Goal: Complete application form: Complete application form

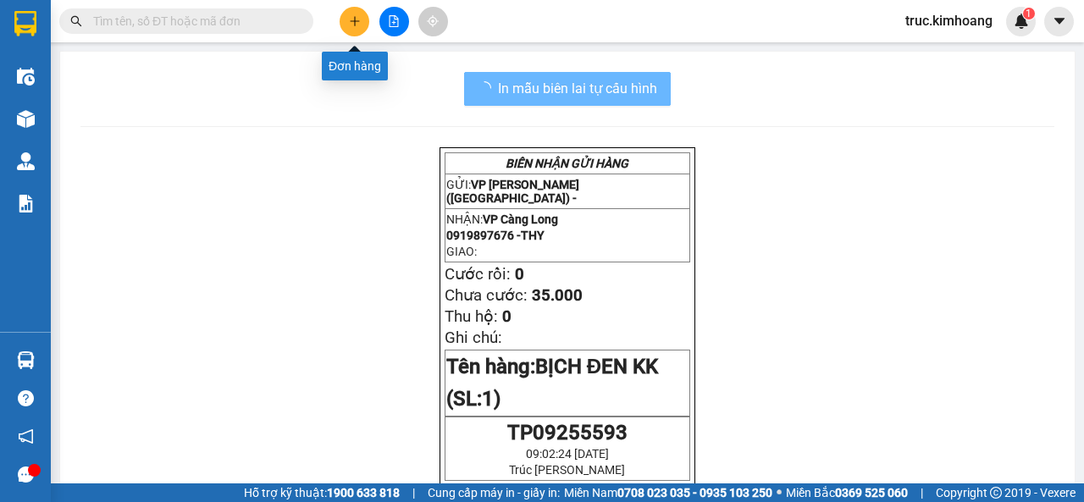
click at [351, 7] on button at bounding box center [355, 22] width 30 height 30
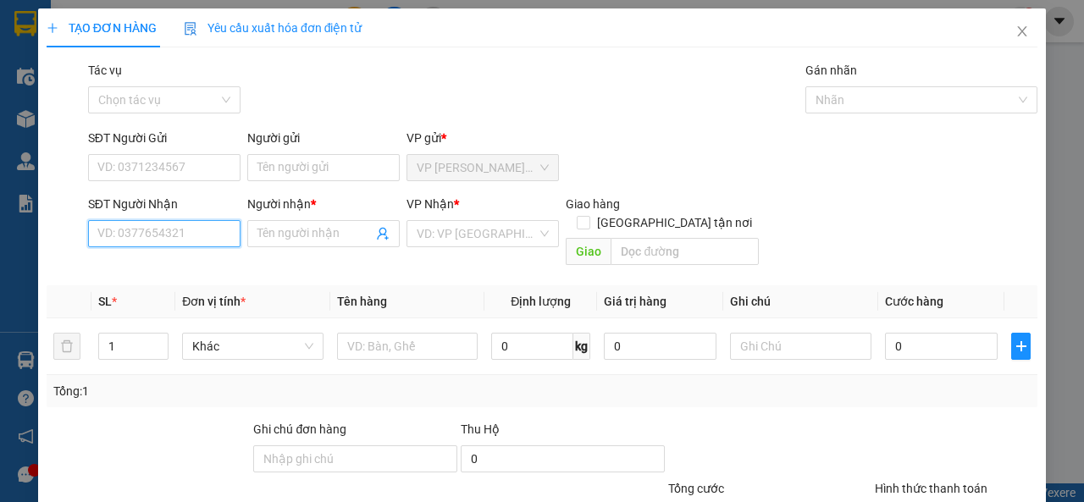
click at [180, 233] on input "SĐT Người Nhận" at bounding box center [164, 233] width 152 height 27
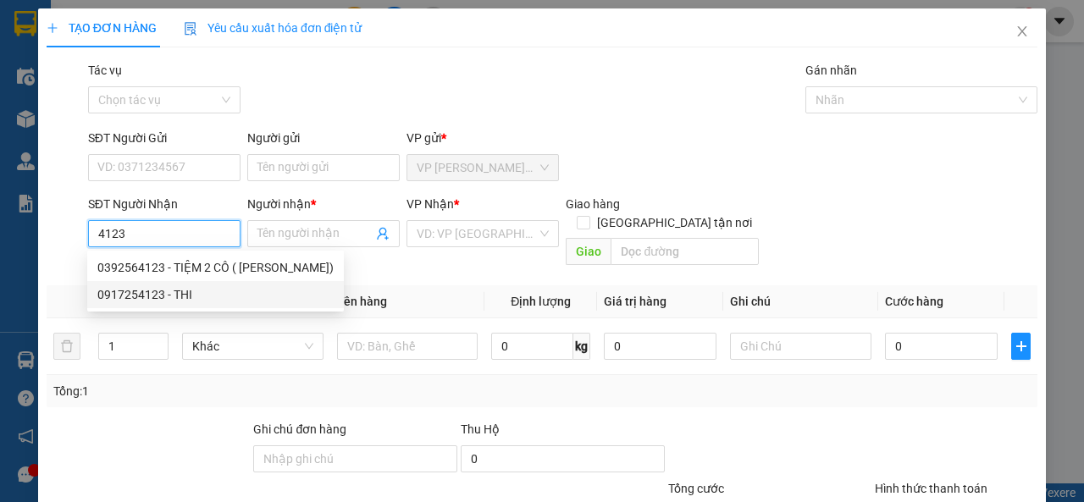
click at [174, 294] on div "0917254123 - THI" at bounding box center [215, 294] width 236 height 19
type input "0917254123"
type input "THI"
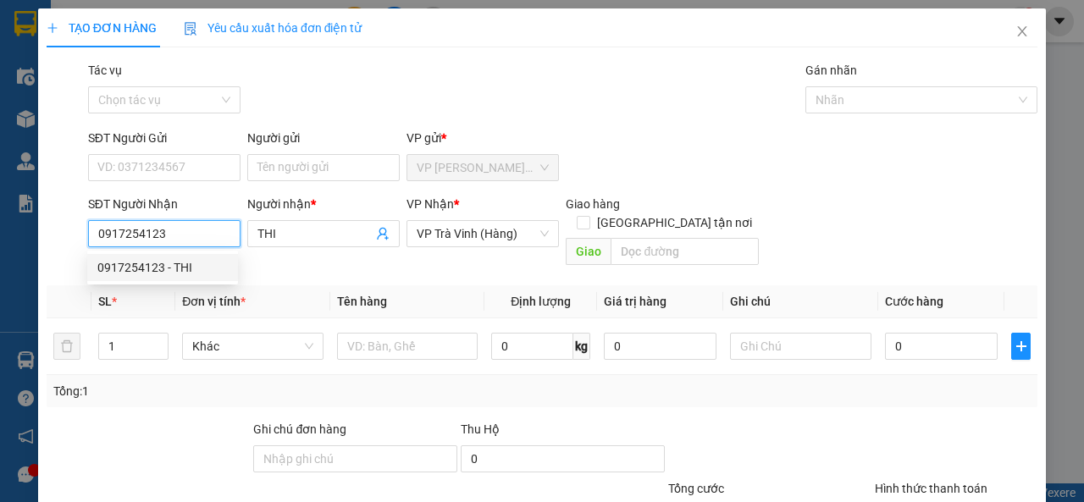
type input "230.000"
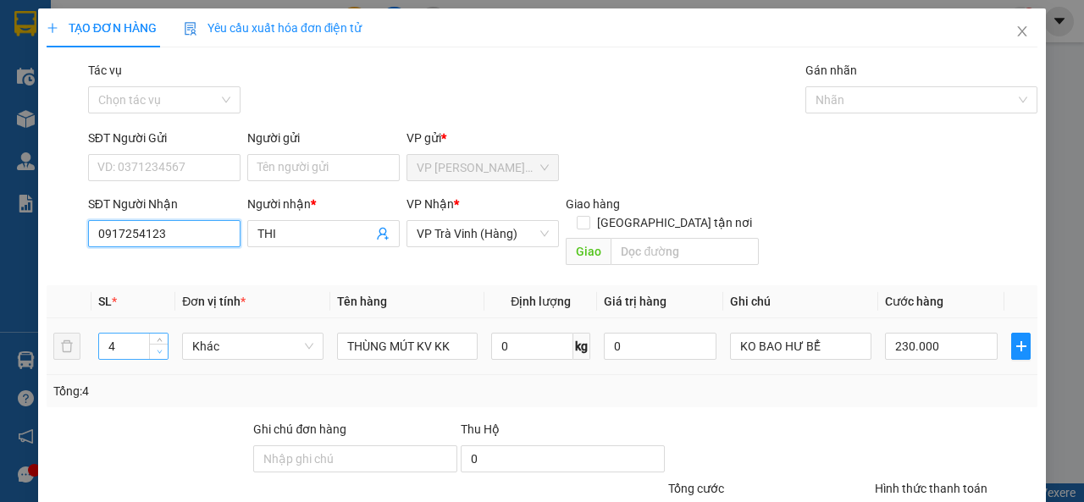
type input "0917254123"
click at [161, 347] on span "down" at bounding box center [159, 352] width 10 height 10
type input "2"
click at [161, 347] on span "down" at bounding box center [159, 352] width 10 height 10
click at [919, 334] on input "230.000" at bounding box center [941, 346] width 113 height 27
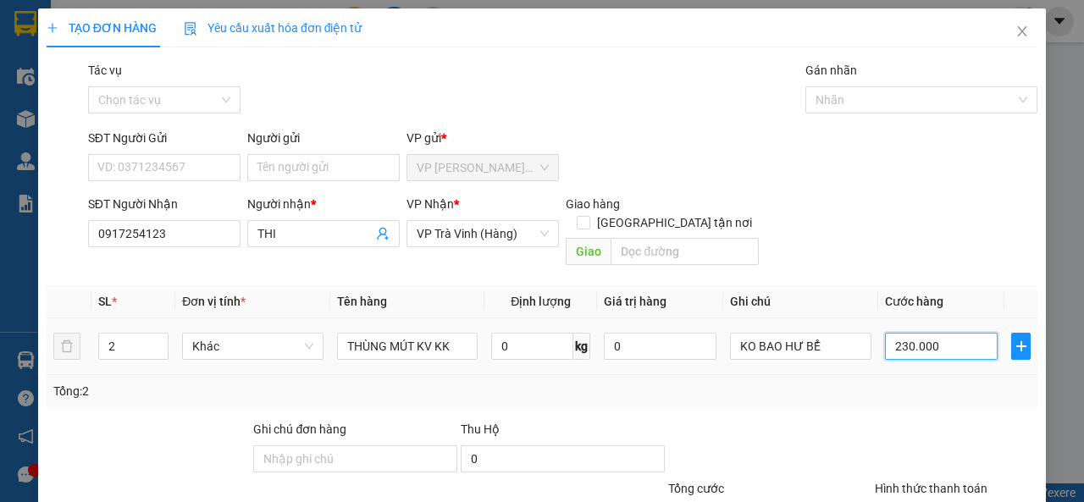
click at [919, 335] on input "230.000" at bounding box center [941, 346] width 113 height 27
type input "2.300.010"
type input "23.000.101"
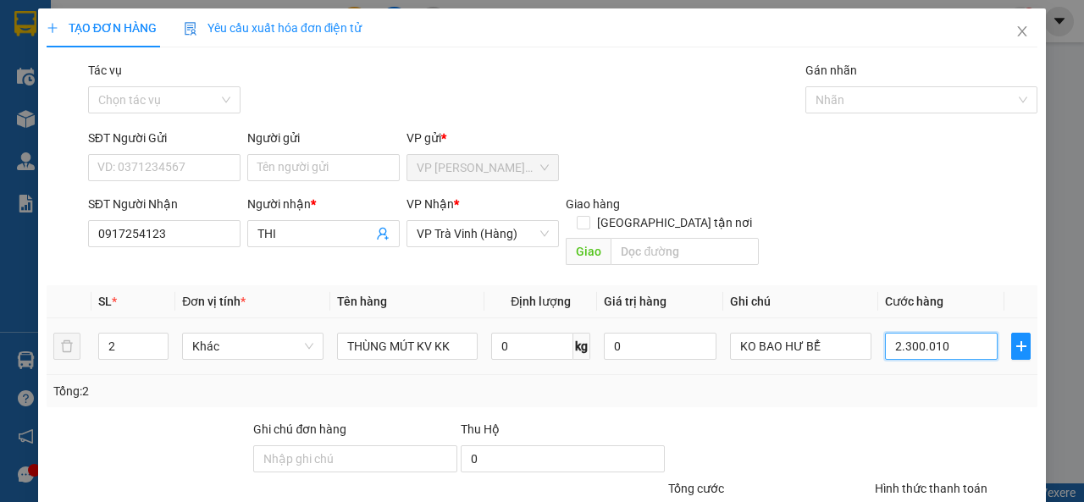
type input "23.000.101"
type input "2.300.010"
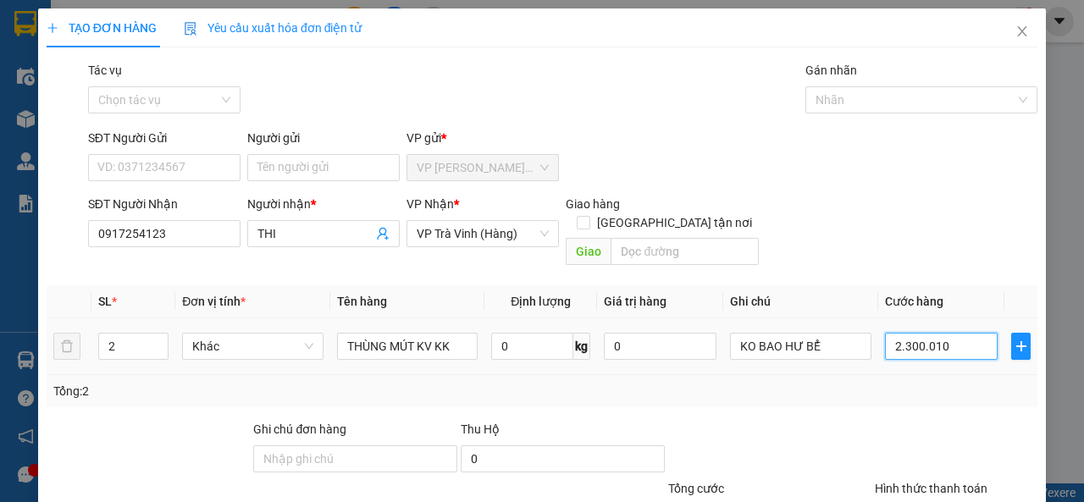
type input "230.001"
type input "23.000"
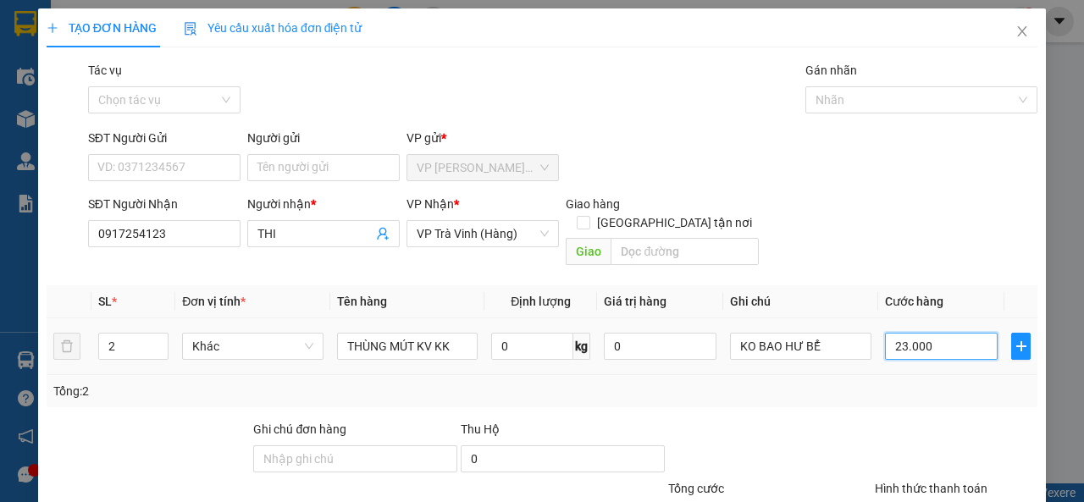
type input "2.300"
type input "230"
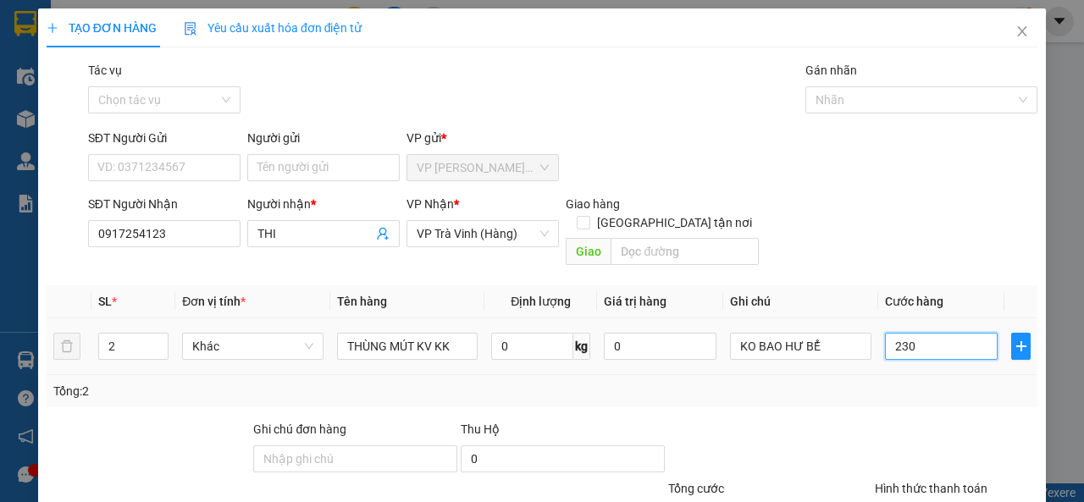
type input "230"
type input "23"
type input "2"
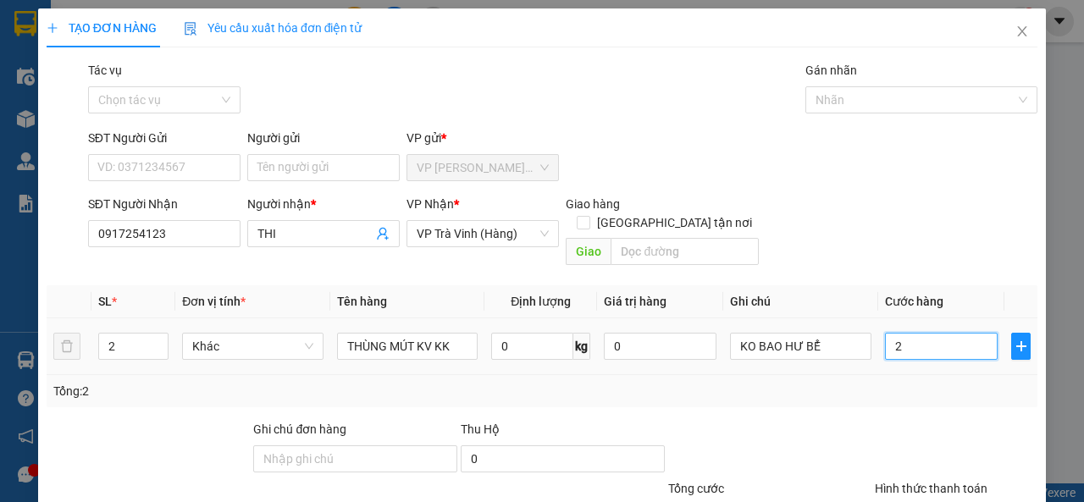
type input "2"
type input "0"
type input "01"
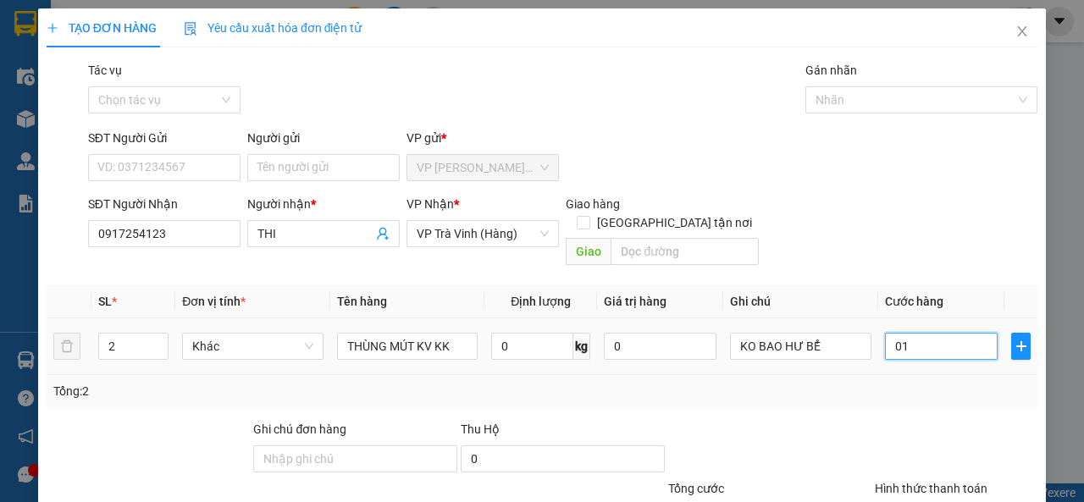
type input "1"
type input "11"
type input "011"
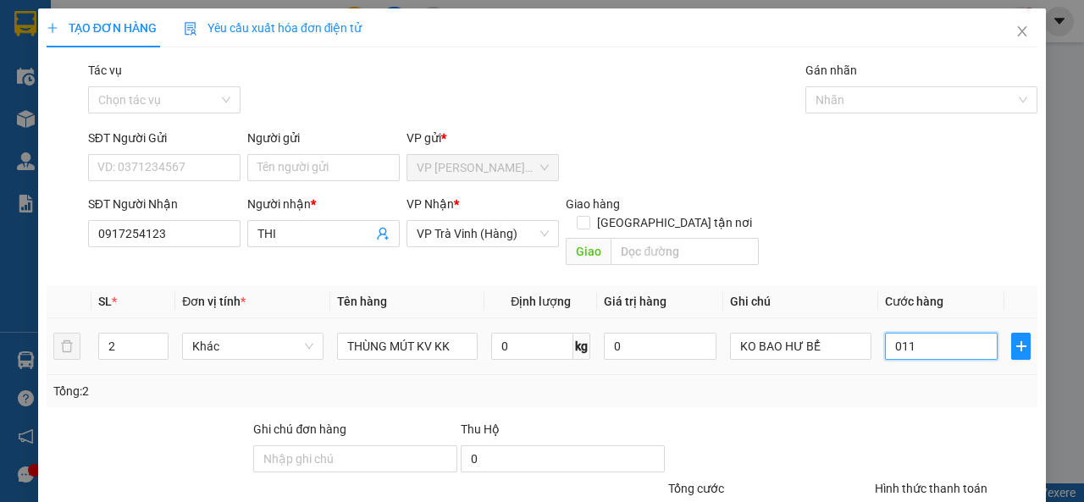
type input "110"
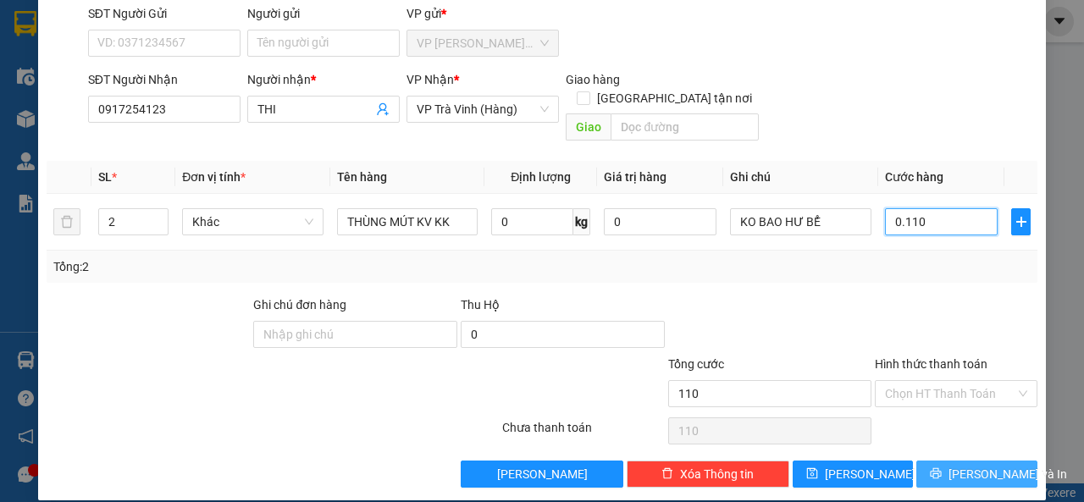
type input "0.110"
type input "110.000"
click at [960, 465] on span "[PERSON_NAME] và In" at bounding box center [1008, 474] width 119 height 19
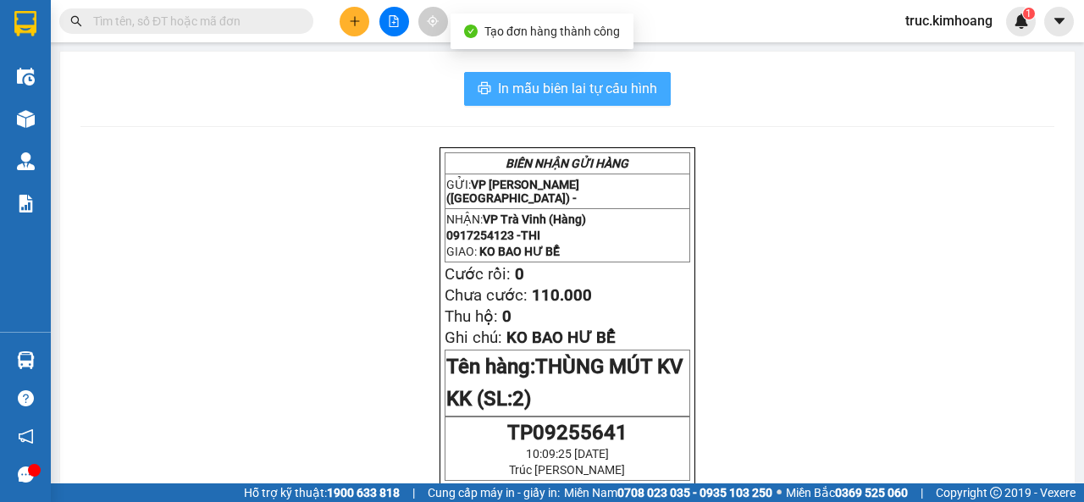
click at [598, 81] on span "In mẫu biên lai tự cấu hình" at bounding box center [577, 88] width 159 height 21
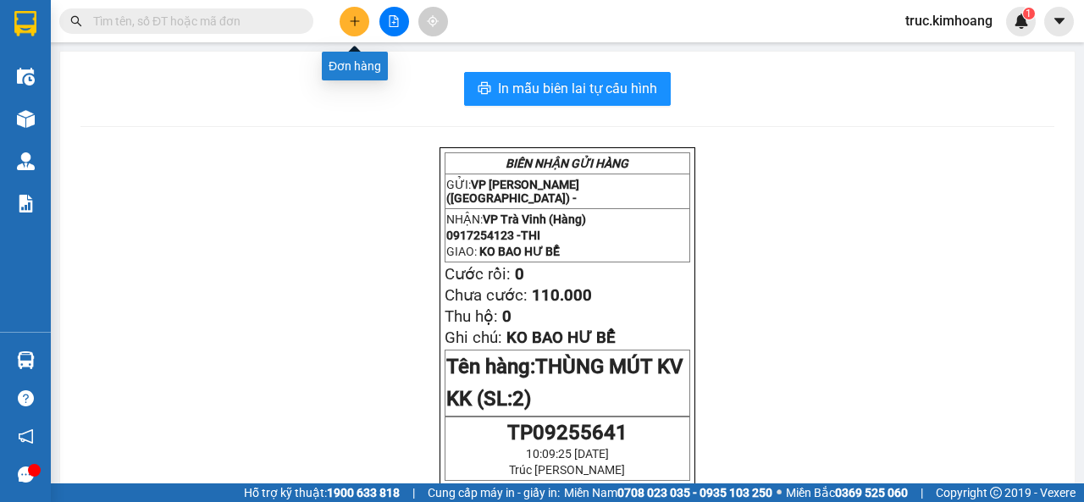
click at [355, 11] on button at bounding box center [355, 22] width 30 height 30
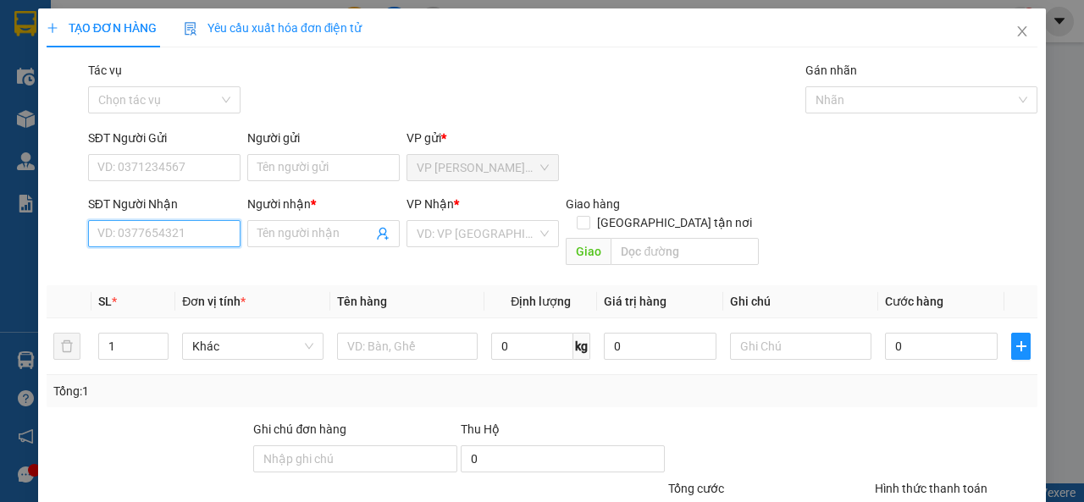
click at [202, 241] on input "SĐT Người Nhận" at bounding box center [164, 233] width 152 height 27
type input "0984266580"
click at [185, 259] on div "0984266580 - TỚI" at bounding box center [162, 267] width 130 height 19
type input "TỚI"
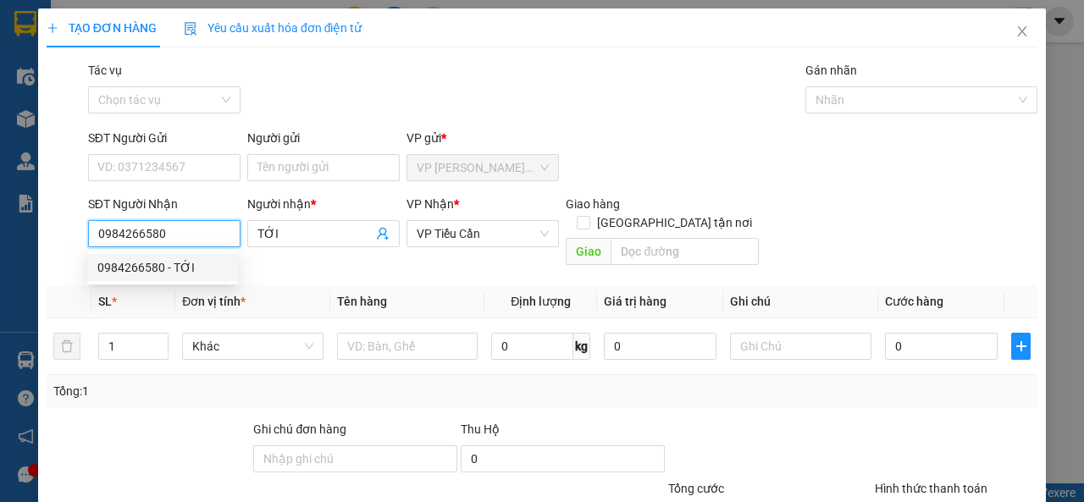
type input "60.000"
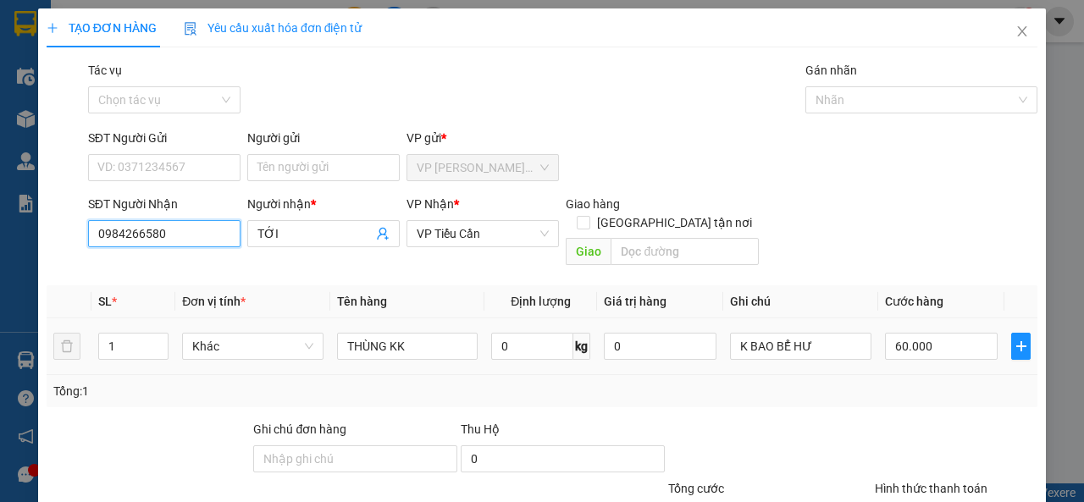
scroll to position [125, 0]
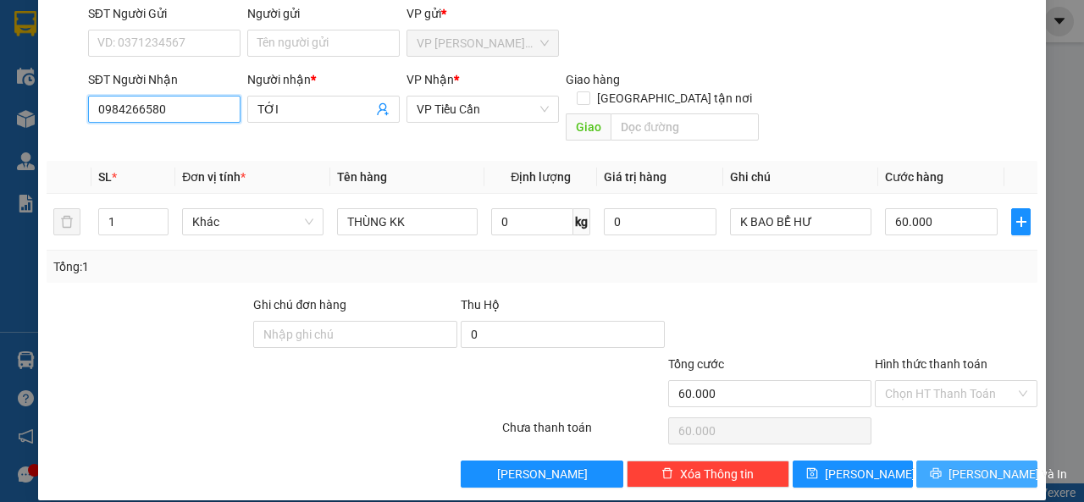
type input "0984266580"
click at [965, 465] on span "[PERSON_NAME] và In" at bounding box center [1008, 474] width 119 height 19
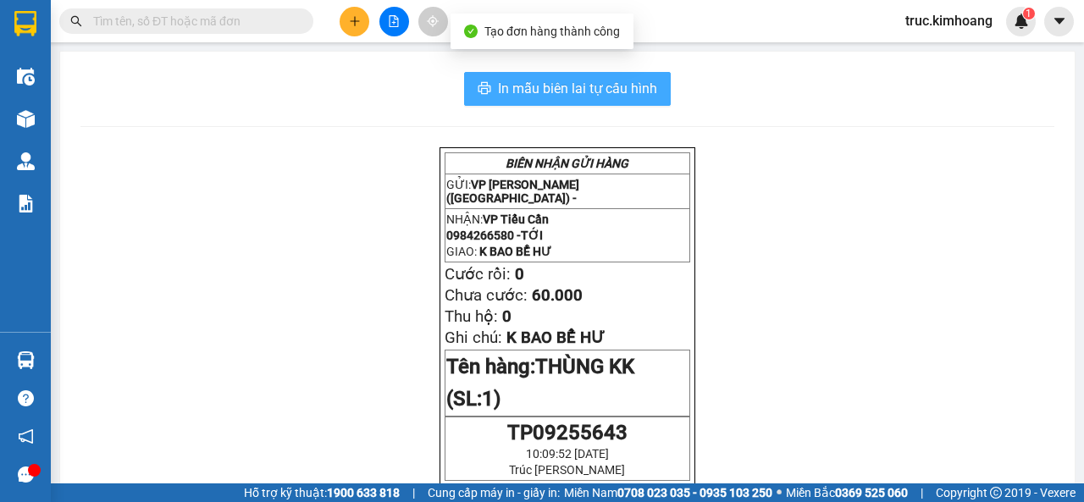
click at [640, 93] on span "In mẫu biên lai tự cấu hình" at bounding box center [577, 88] width 159 height 21
click at [624, 87] on span "In mẫu biên lai tự cấu hình" at bounding box center [577, 88] width 159 height 21
